Goal: Task Accomplishment & Management: Complete application form

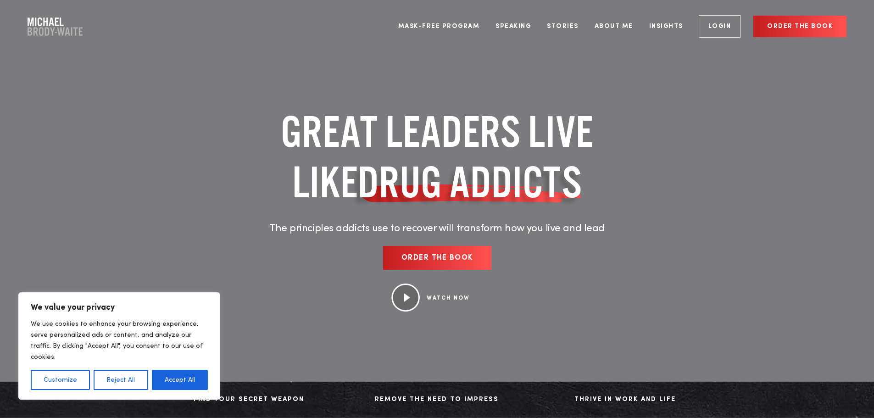
click at [178, 381] on button "Accept All" at bounding box center [180, 380] width 56 height 20
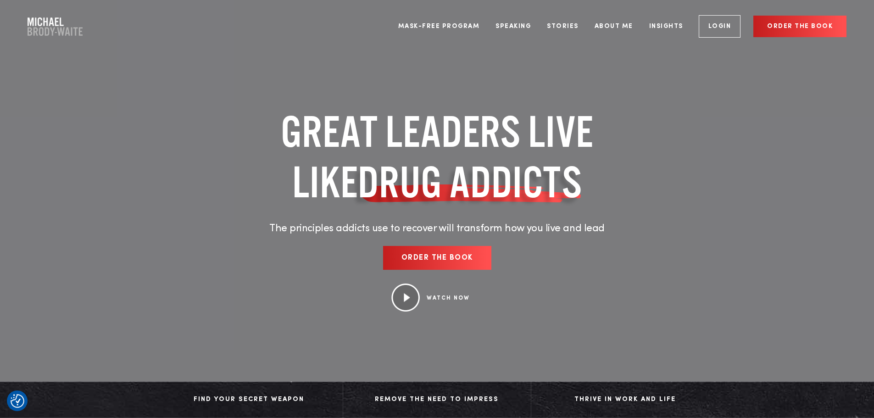
click at [437, 25] on link "Mask-Free Program" at bounding box center [439, 26] width 95 height 34
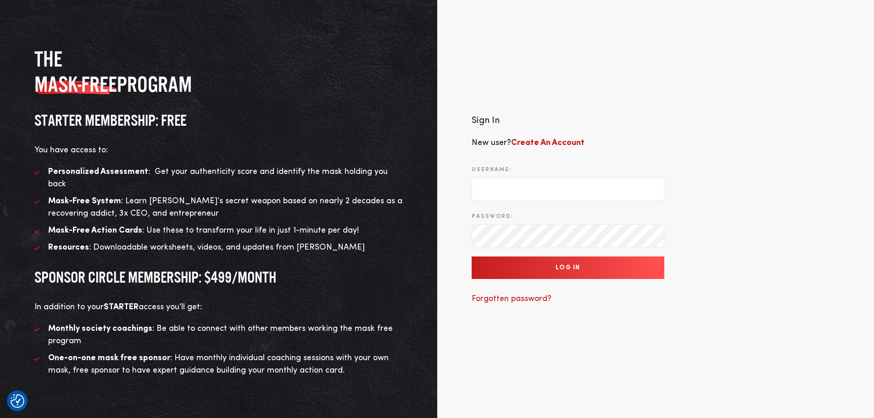
scroll to position [42, 0]
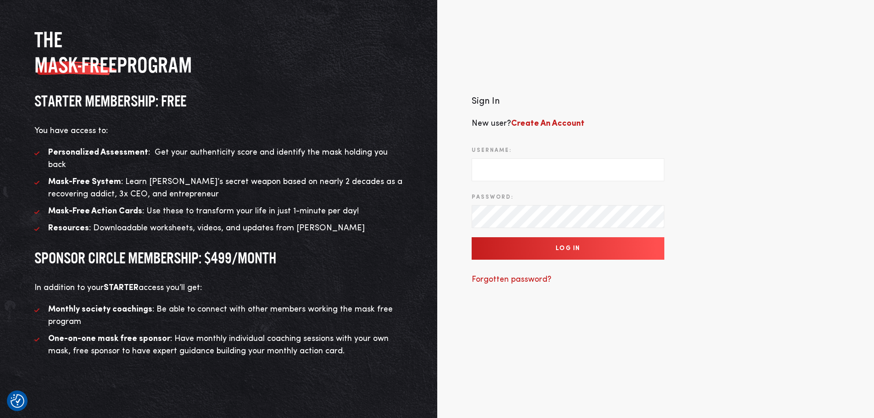
click at [525, 119] on b "Create An Account" at bounding box center [547, 123] width 73 height 8
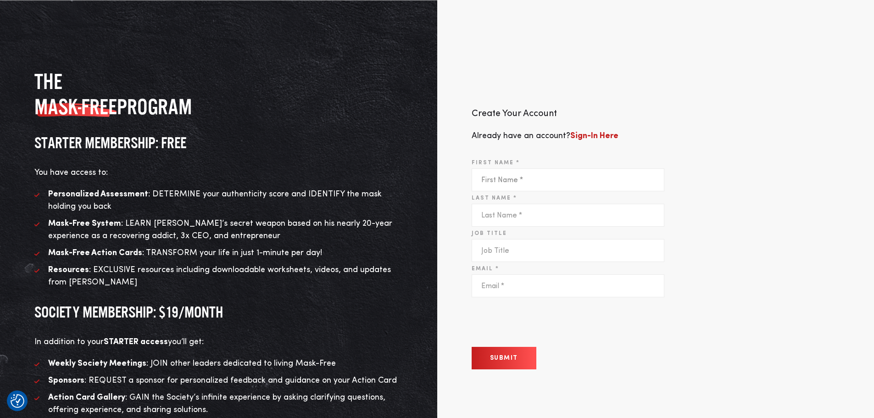
drag, startPoint x: 488, startPoint y: 176, endPoint x: 498, endPoint y: 177, distance: 10.1
click at [490, 176] on input "First Name *" at bounding box center [568, 179] width 193 height 23
type input "Jenny"
type input "Box"
type input "Jenny.Box@tyson.com"
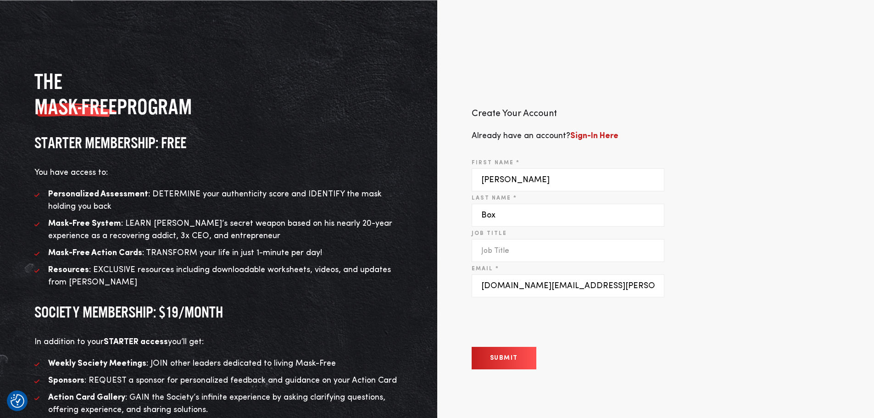
drag, startPoint x: 504, startPoint y: 253, endPoint x: 510, endPoint y: 251, distance: 6.0
click at [504, 252] on input "Job Title" at bounding box center [568, 250] width 193 height 23
type input "CFO"
drag, startPoint x: 567, startPoint y: 289, endPoint x: 432, endPoint y: 303, distance: 135.7
click at [432, 302] on div "The MASK-FREE program STARTER MEMBERSHIP: FREE You have access to: Personalized…" at bounding box center [437, 245] width 874 height 490
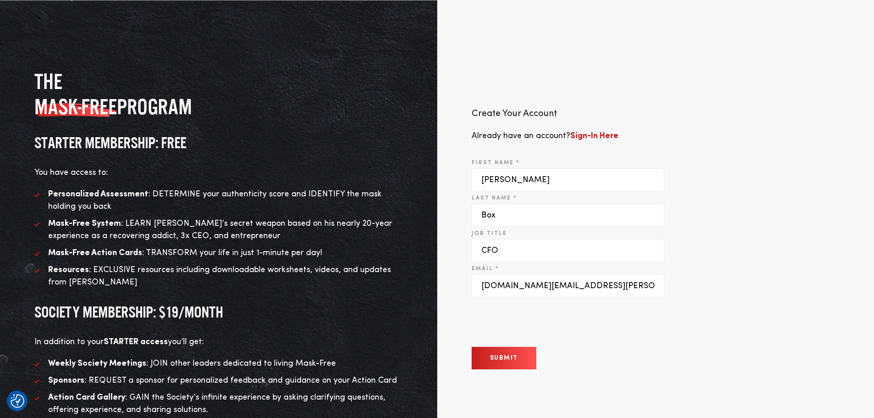
type input "jennybox21@gmail.com"
drag, startPoint x: 497, startPoint y: 358, endPoint x: 511, endPoint y: 351, distance: 15.8
click at [497, 357] on button "Submit" at bounding box center [504, 358] width 65 height 22
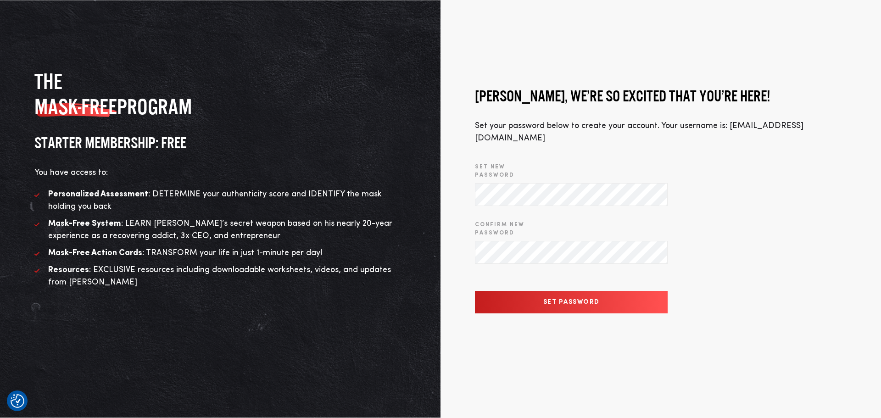
click at [561, 291] on input "Set Password" at bounding box center [571, 302] width 193 height 22
